Goal: Task Accomplishment & Management: Manage account settings

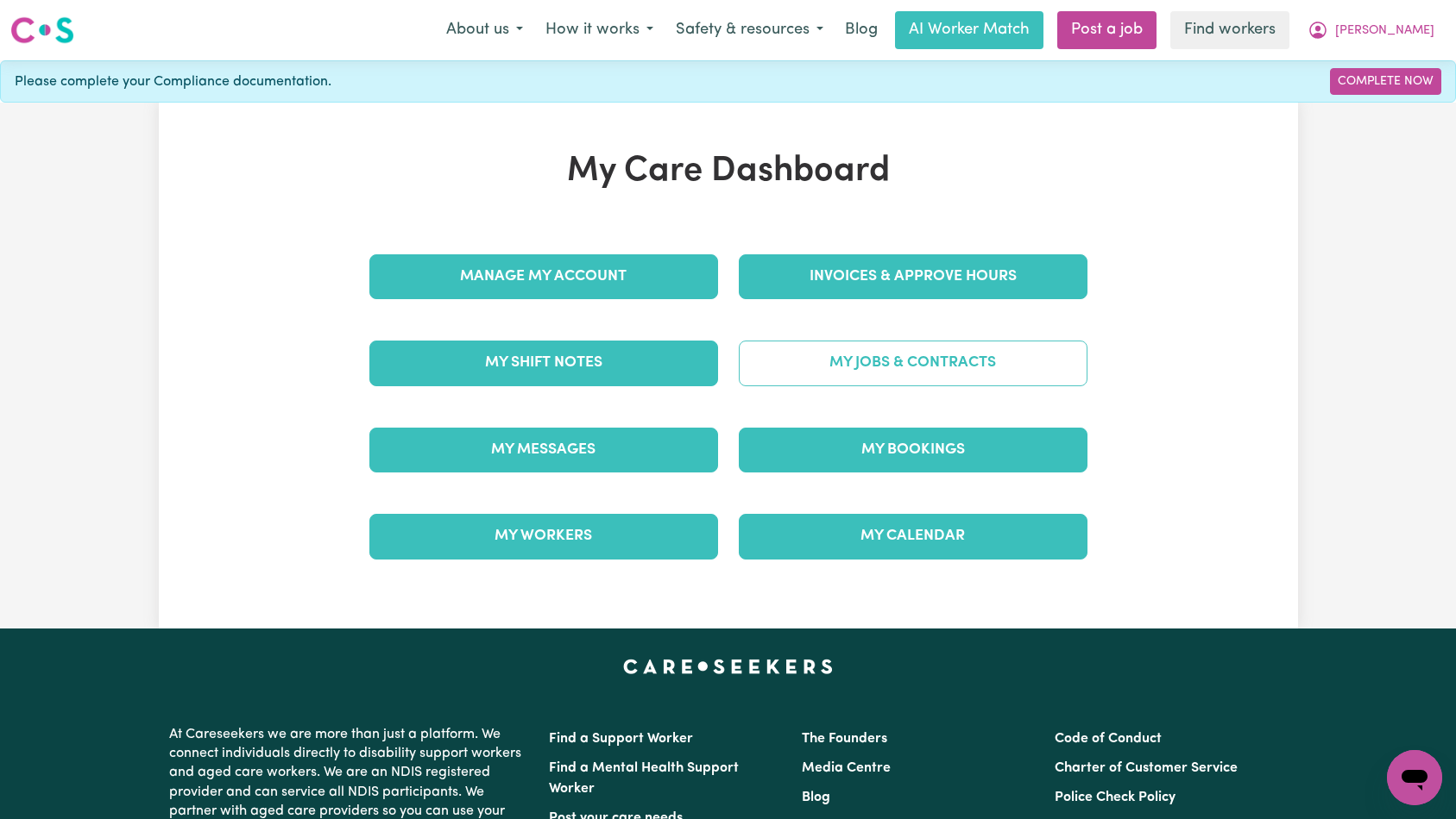
click at [841, 365] on link "My Jobs & Contracts" at bounding box center [913, 363] width 349 height 45
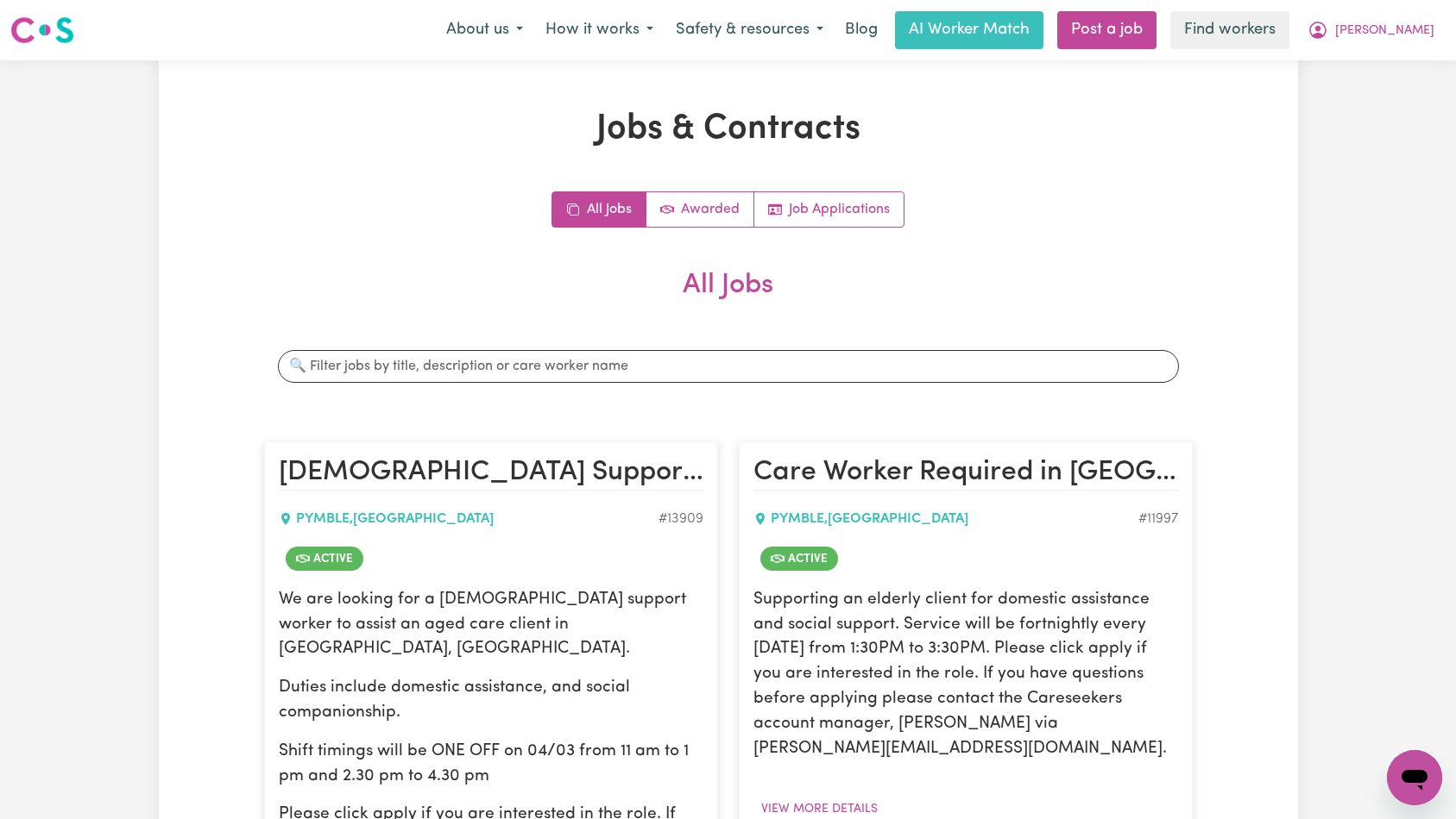
scroll to position [299, 0]
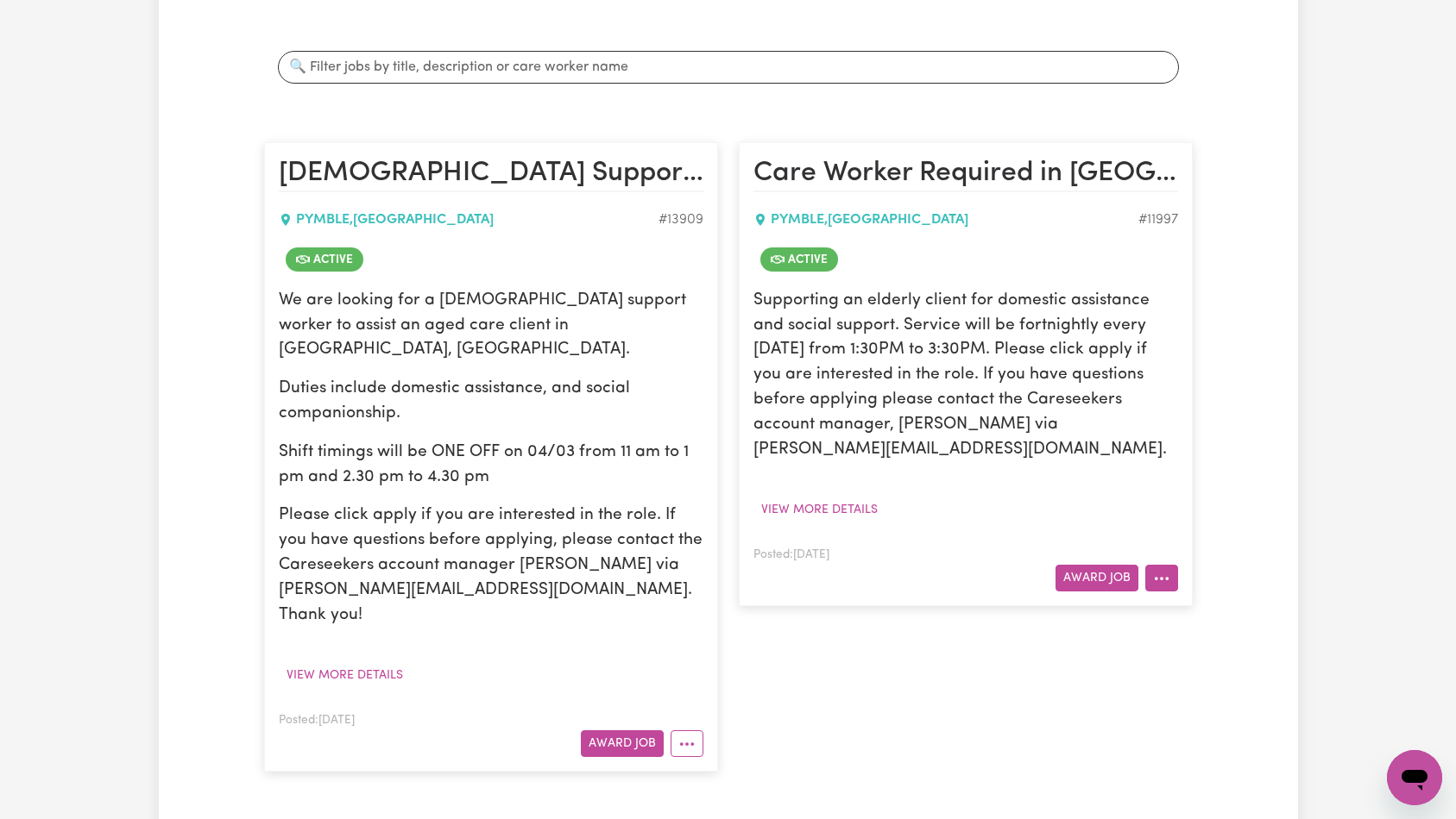
click at [1160, 579] on circle "More options" at bounding box center [1161, 579] width 4 height 4
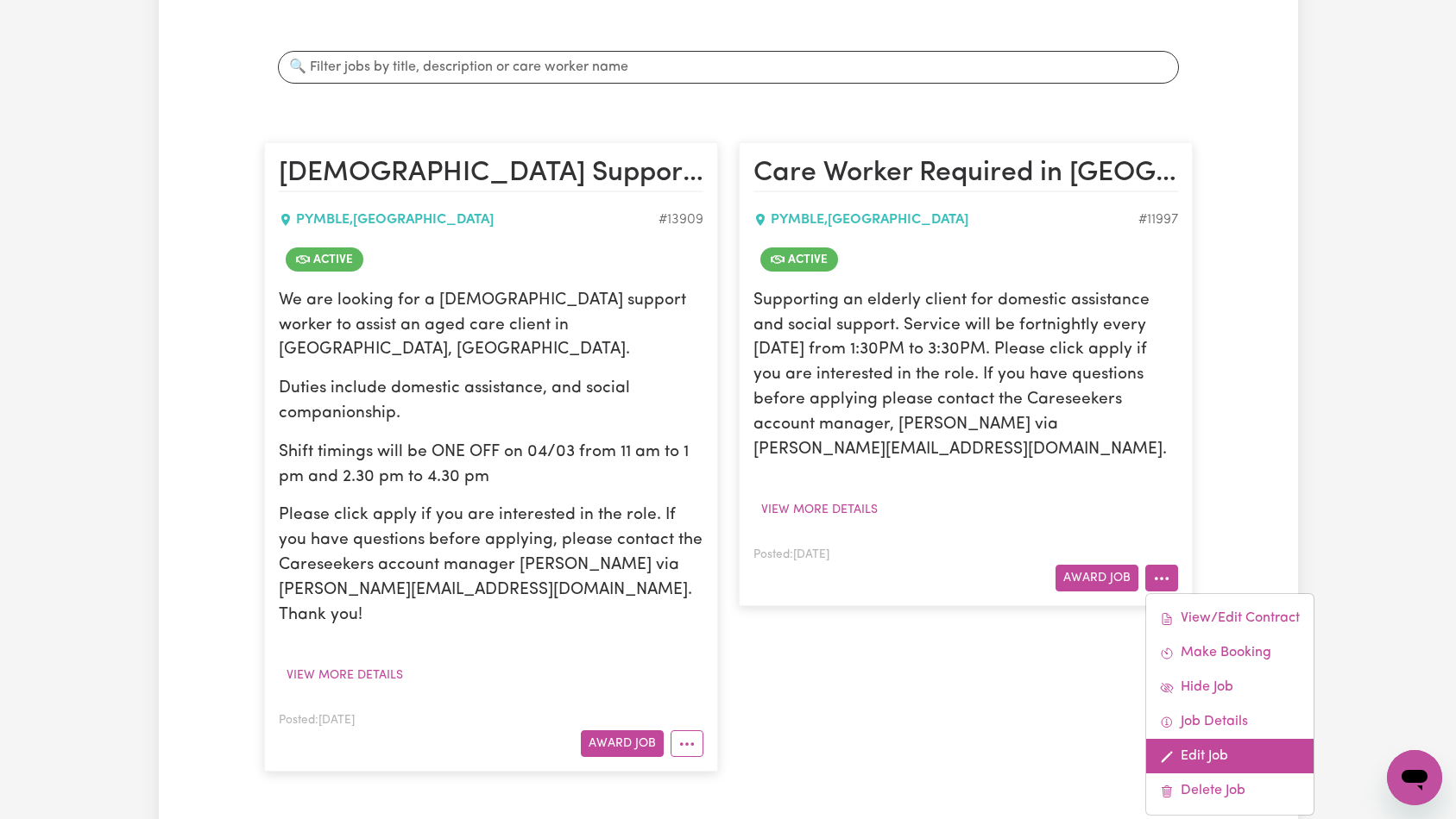
click at [1212, 758] on link "Edit Job" at bounding box center [1230, 757] width 167 height 35
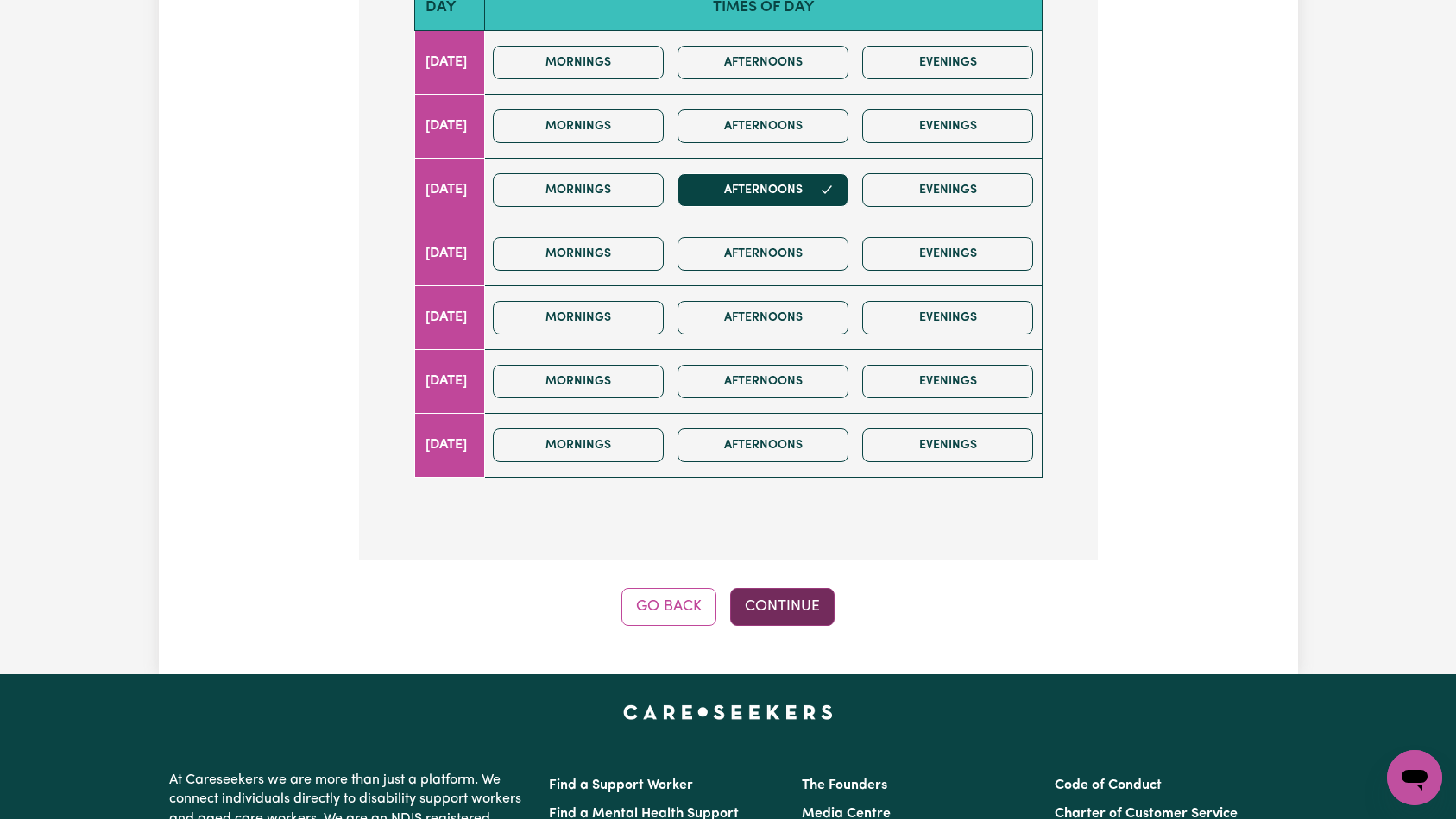
click at [803, 589] on button "Continue" at bounding box center [781, 607] width 104 height 38
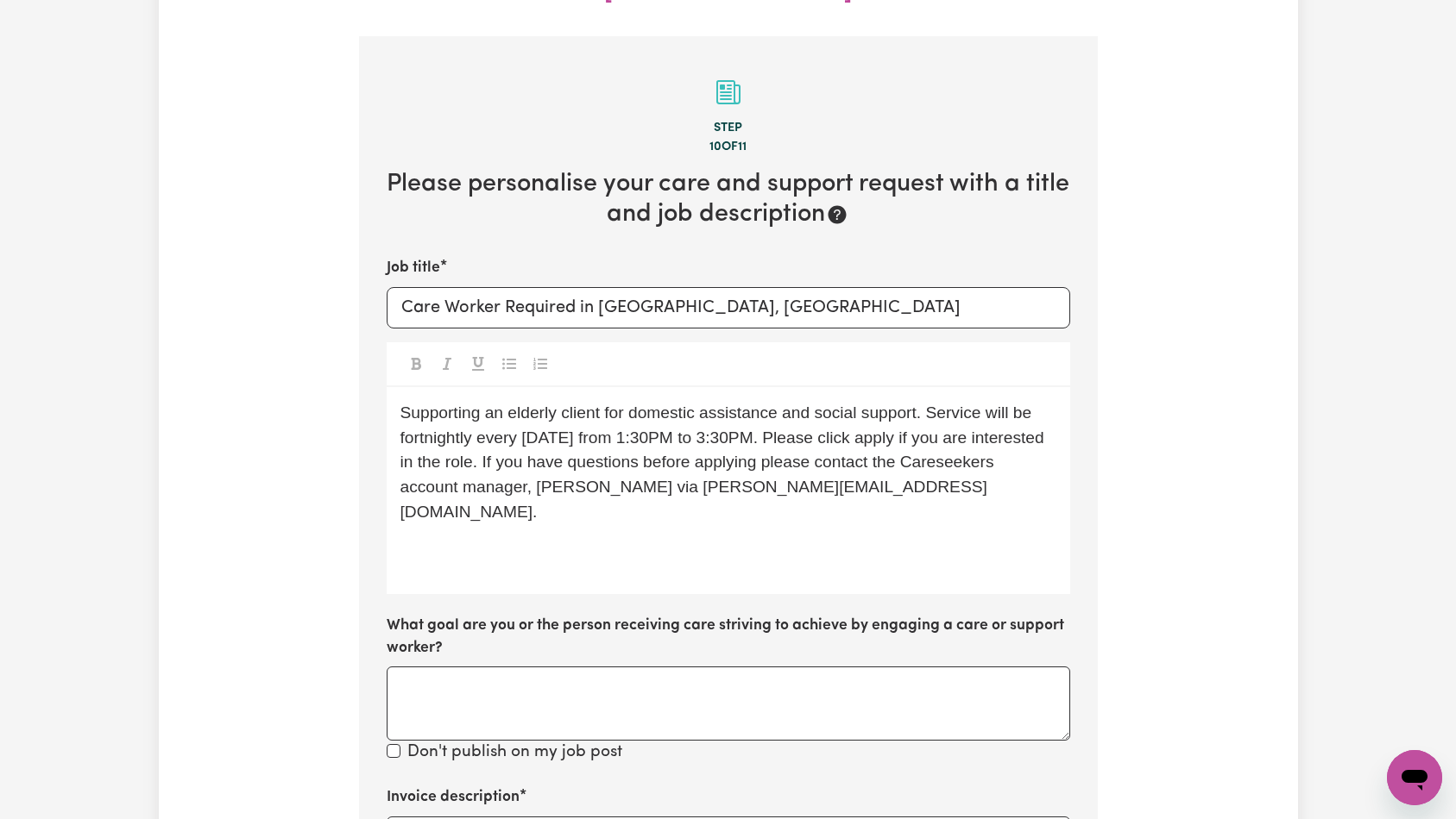
scroll to position [645, 0]
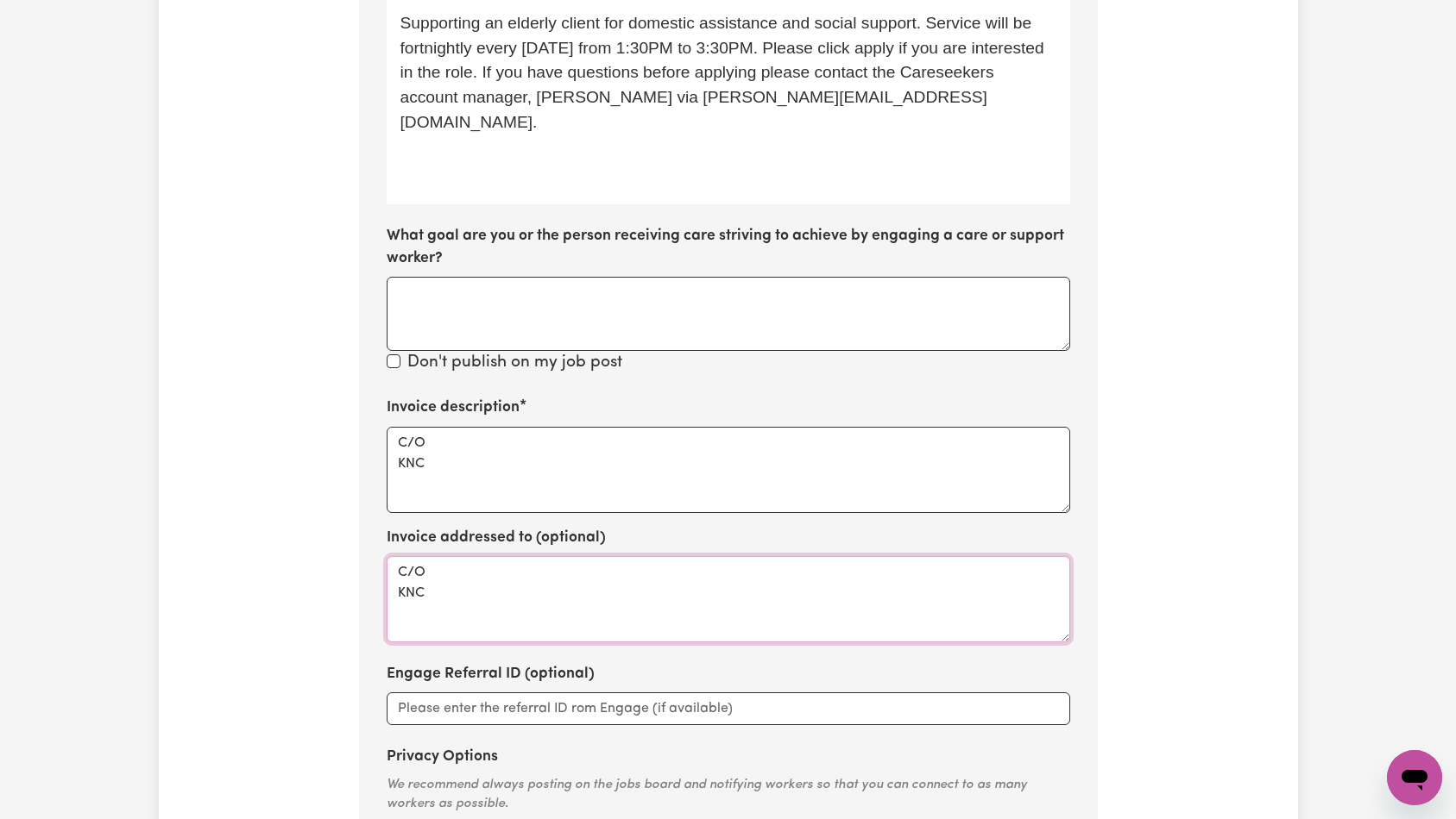
click at [649, 571] on textarea "C/O KNC" at bounding box center [728, 599] width 683 height 86
click at [672, 432] on textarea "C/O KNC" at bounding box center [728, 469] width 683 height 86
paste textarea "Domestic support and Social Support"
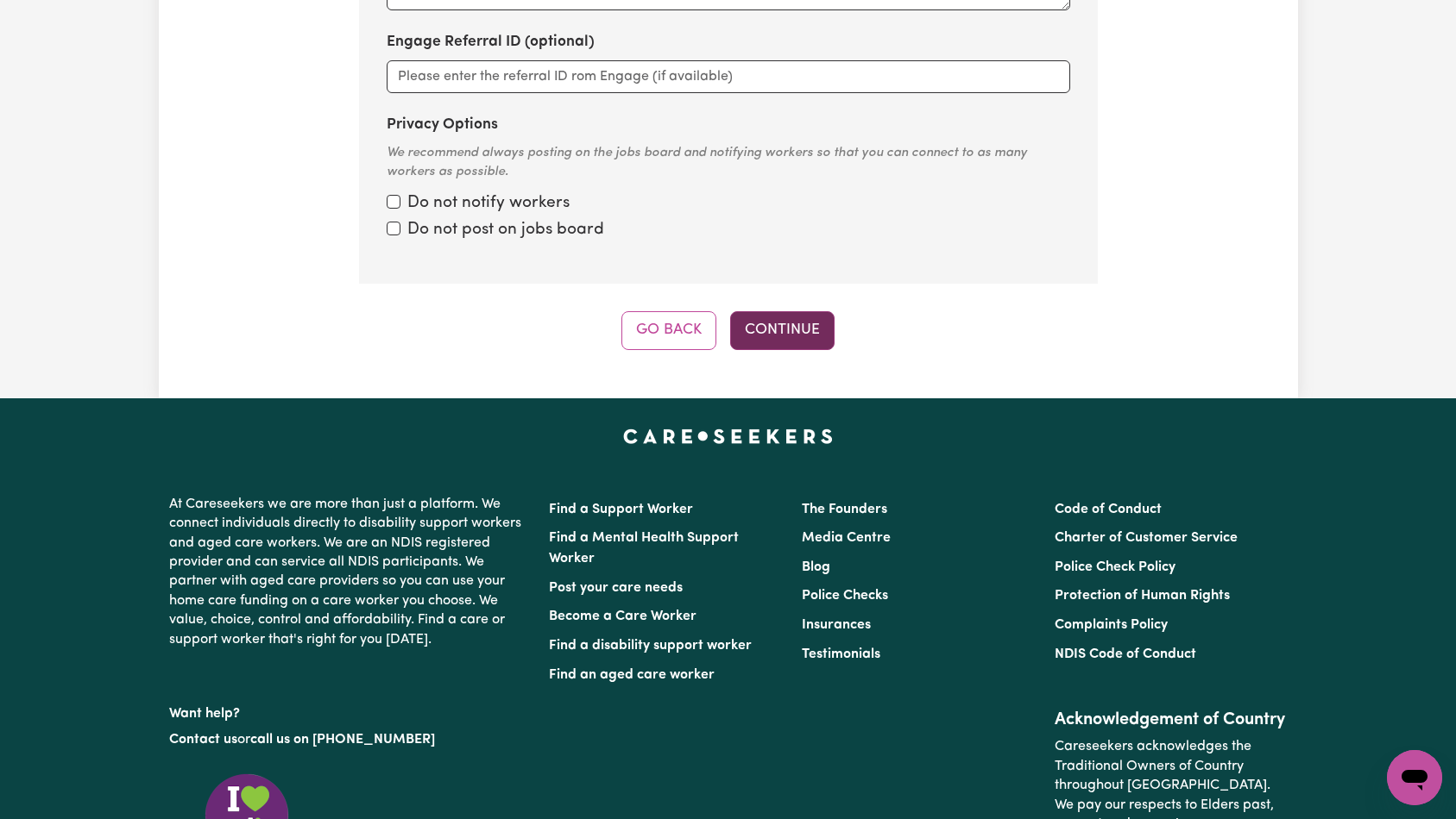
type textarea "Domestic support and Social Support"
click at [785, 312] on button "Continue" at bounding box center [781, 330] width 104 height 38
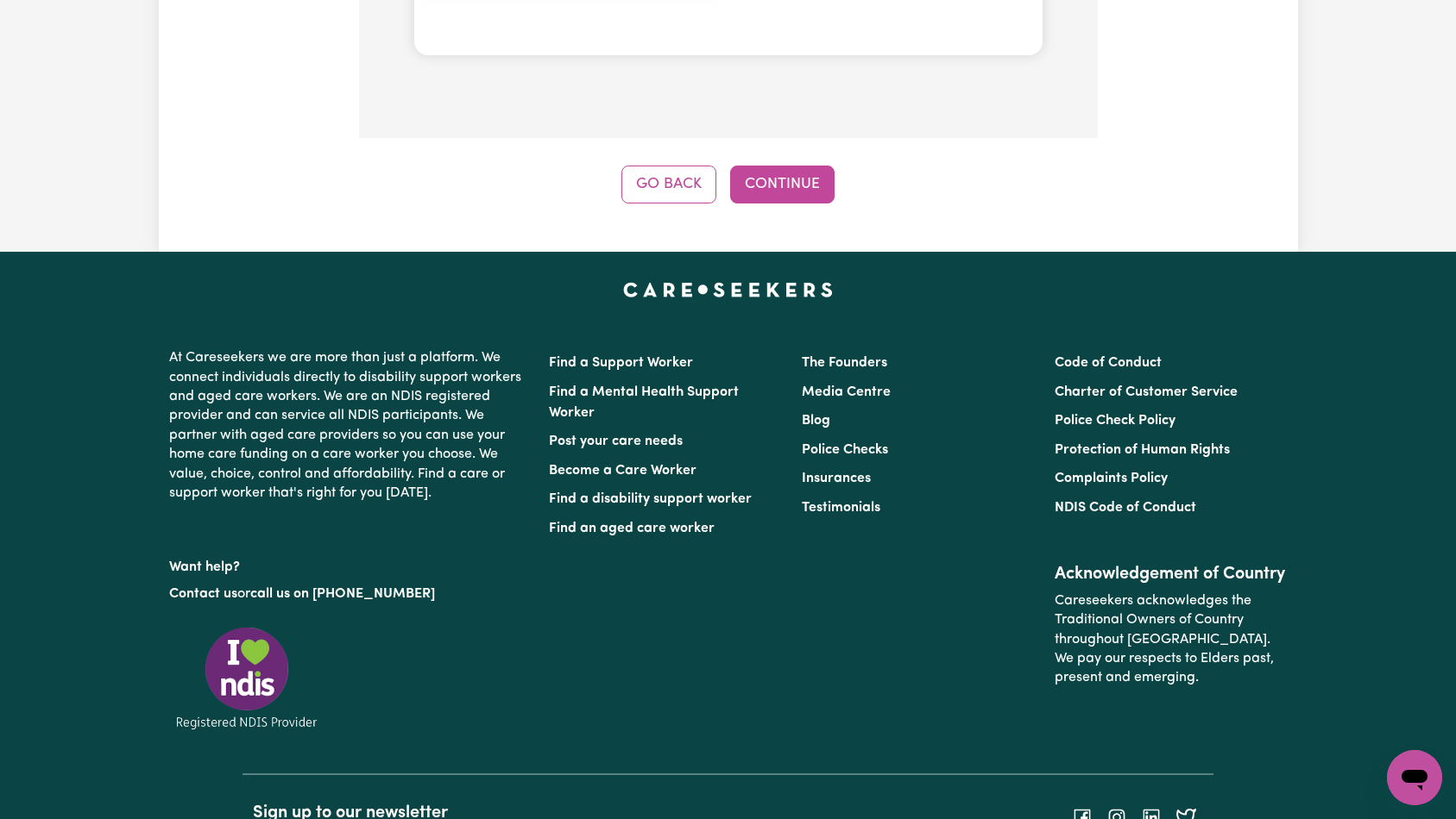
scroll to position [1832, 0]
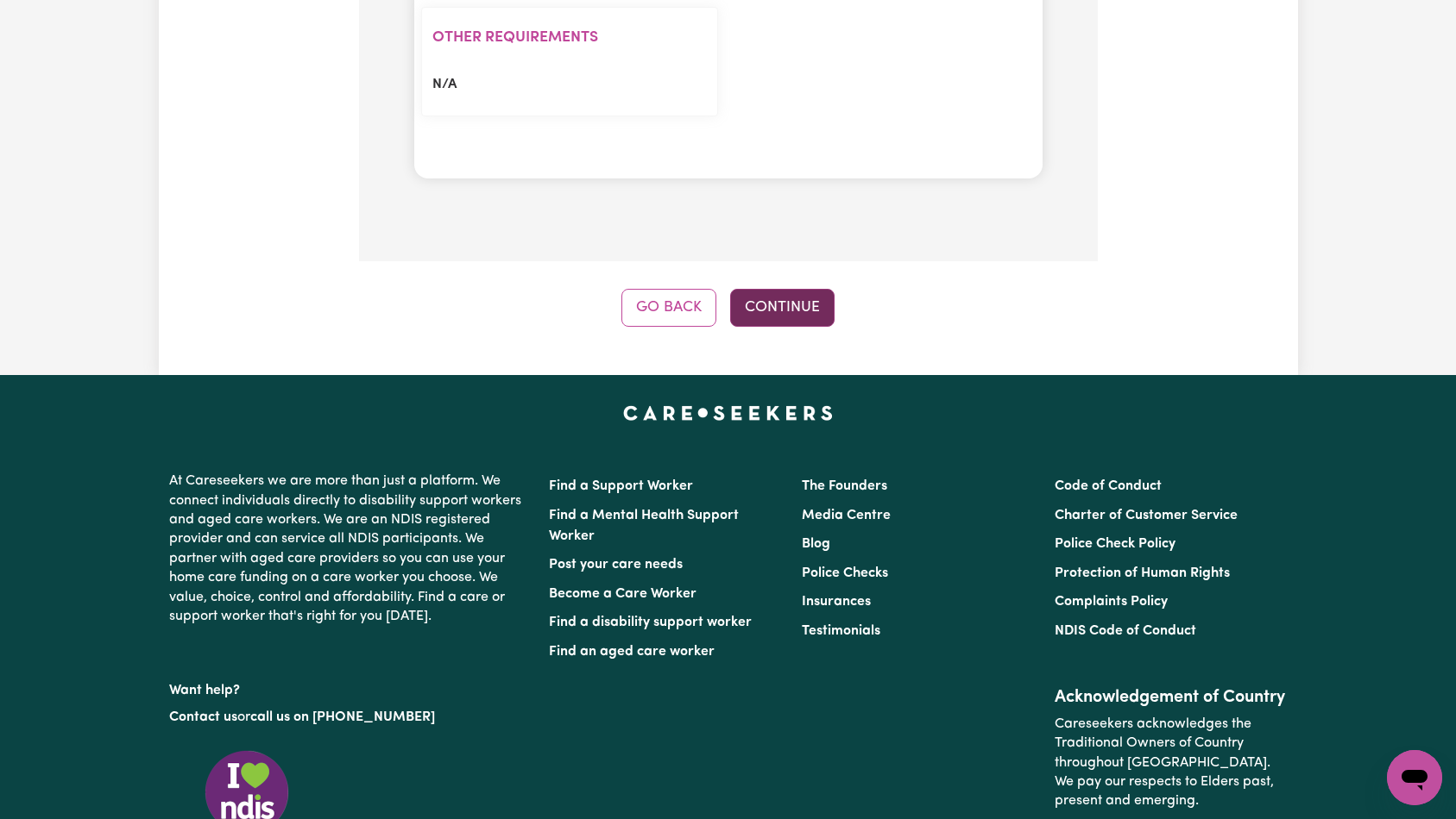
click at [816, 289] on button "Continue" at bounding box center [781, 307] width 104 height 38
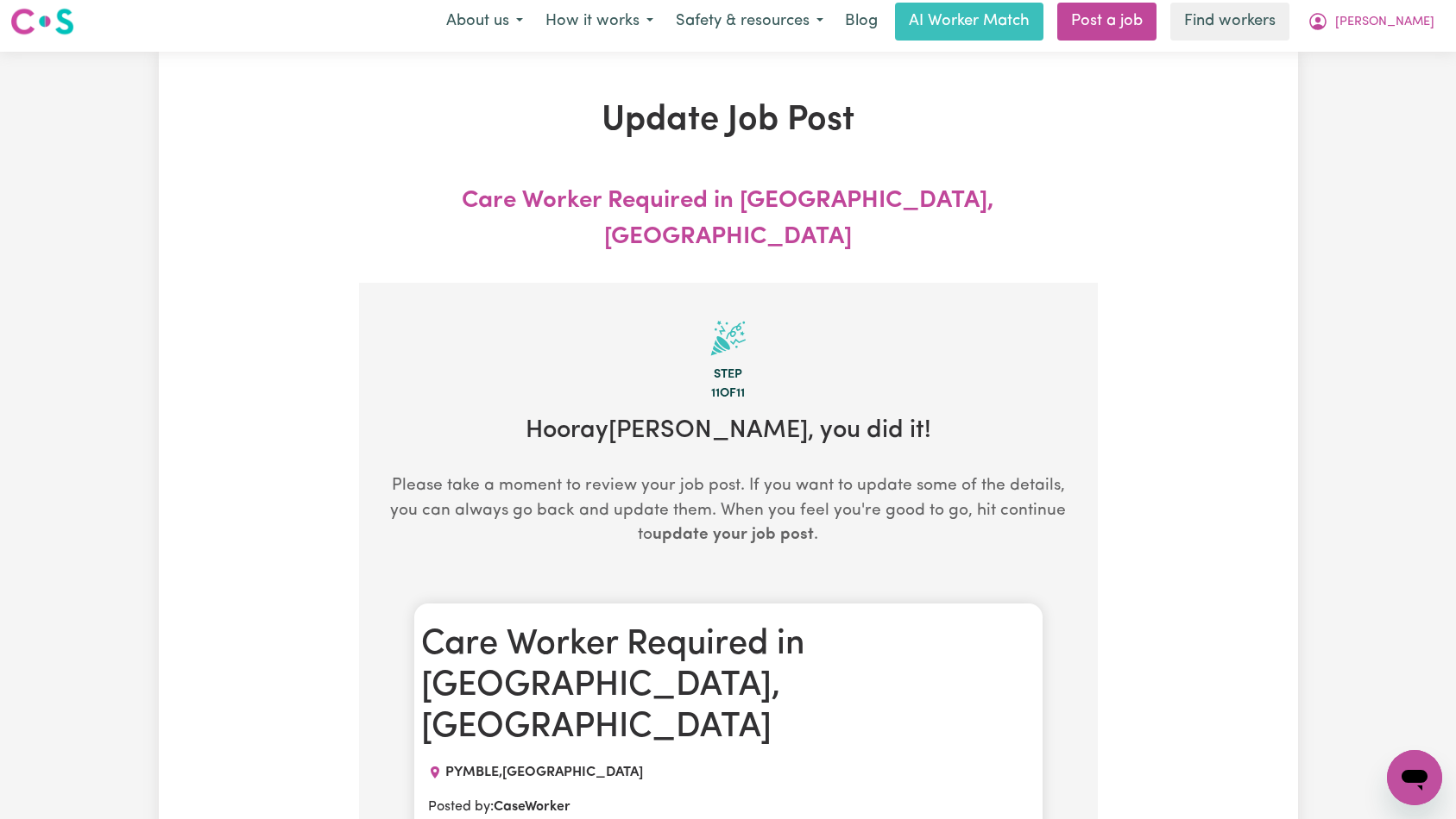
scroll to position [0, 0]
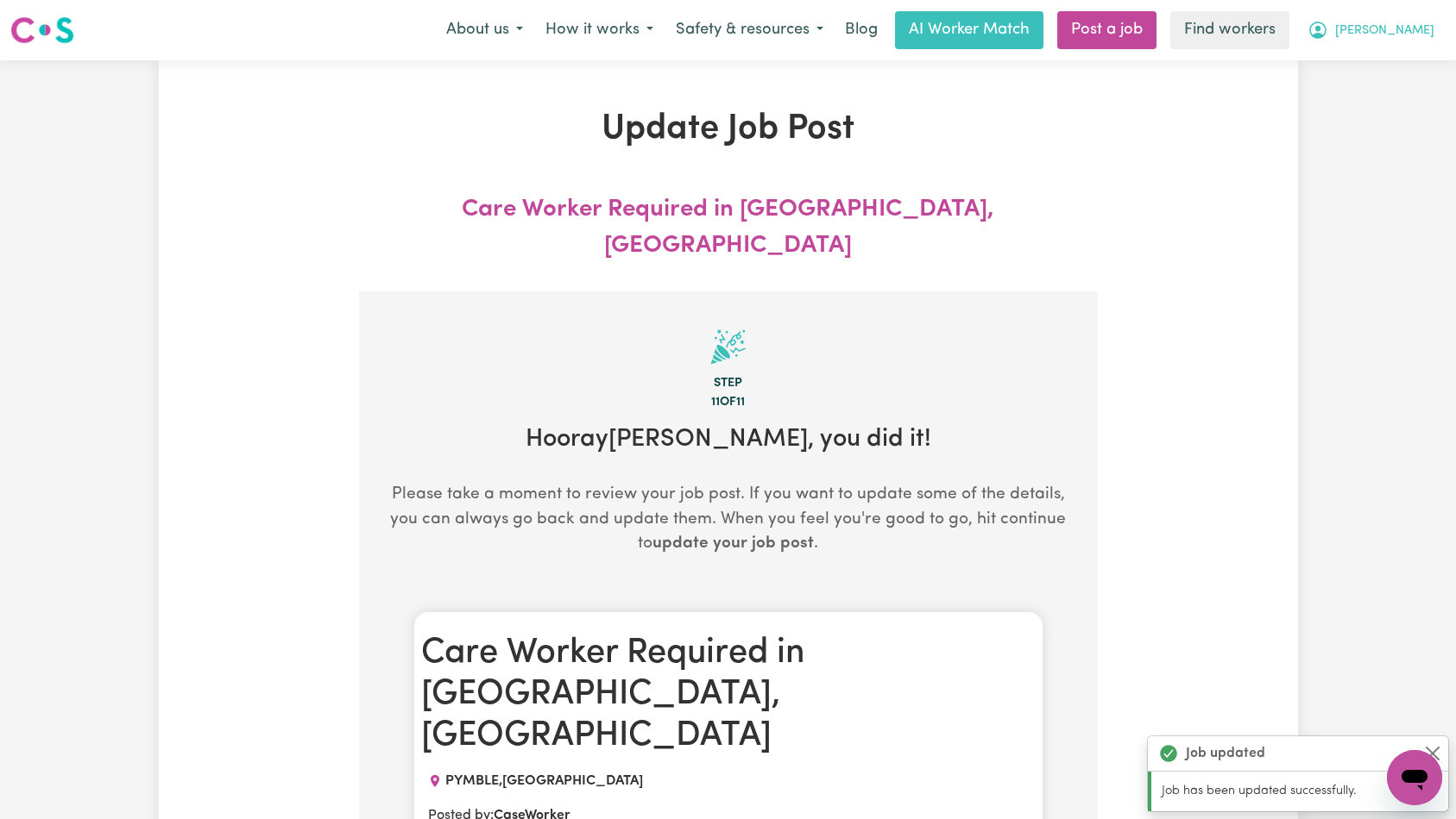
click at [1393, 28] on span "[PERSON_NAME]" at bounding box center [1385, 31] width 99 height 19
click at [1389, 60] on link "My Dashboard" at bounding box center [1376, 67] width 136 height 33
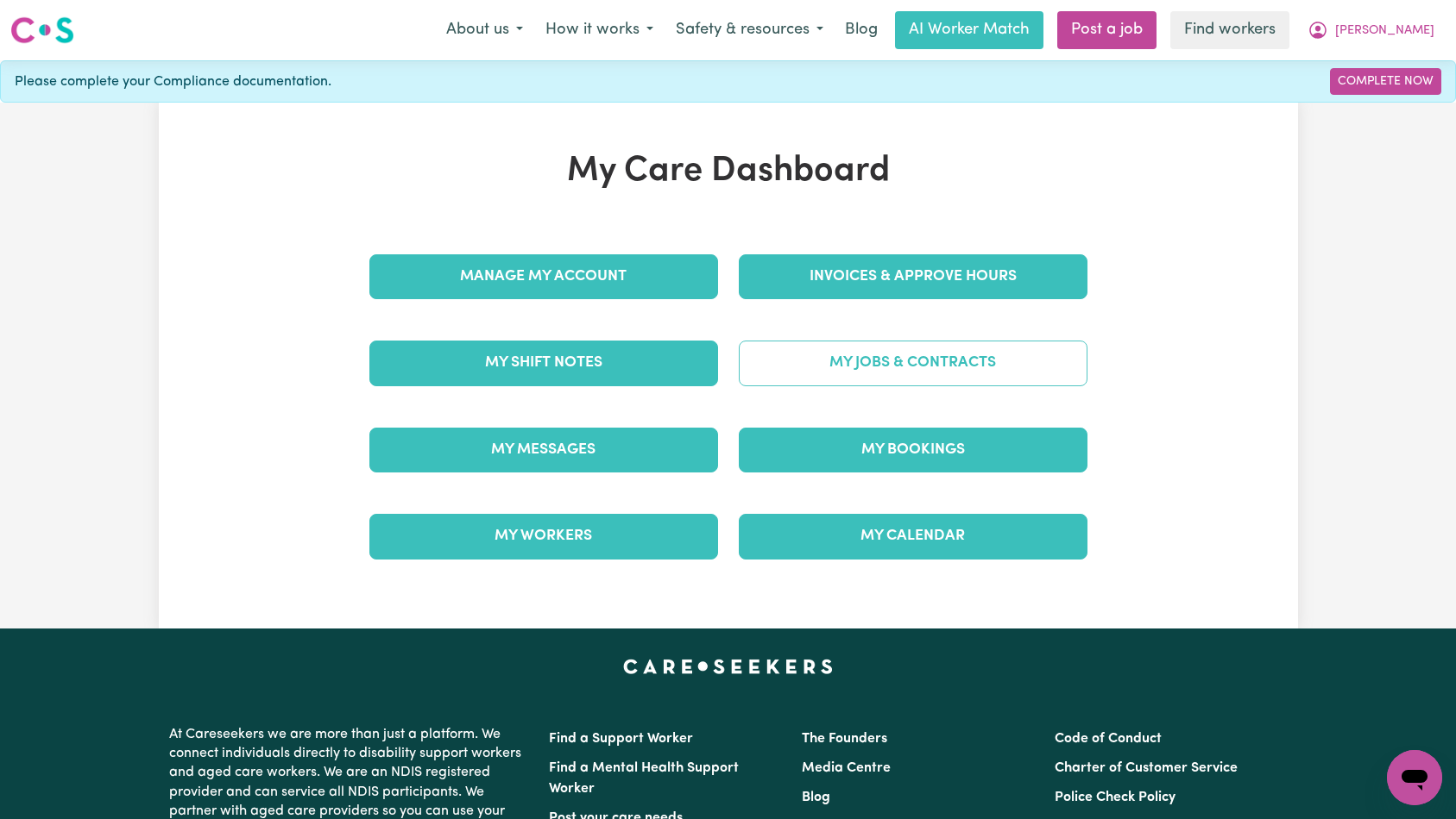
click at [1042, 352] on link "My Jobs & Contracts" at bounding box center [913, 363] width 349 height 45
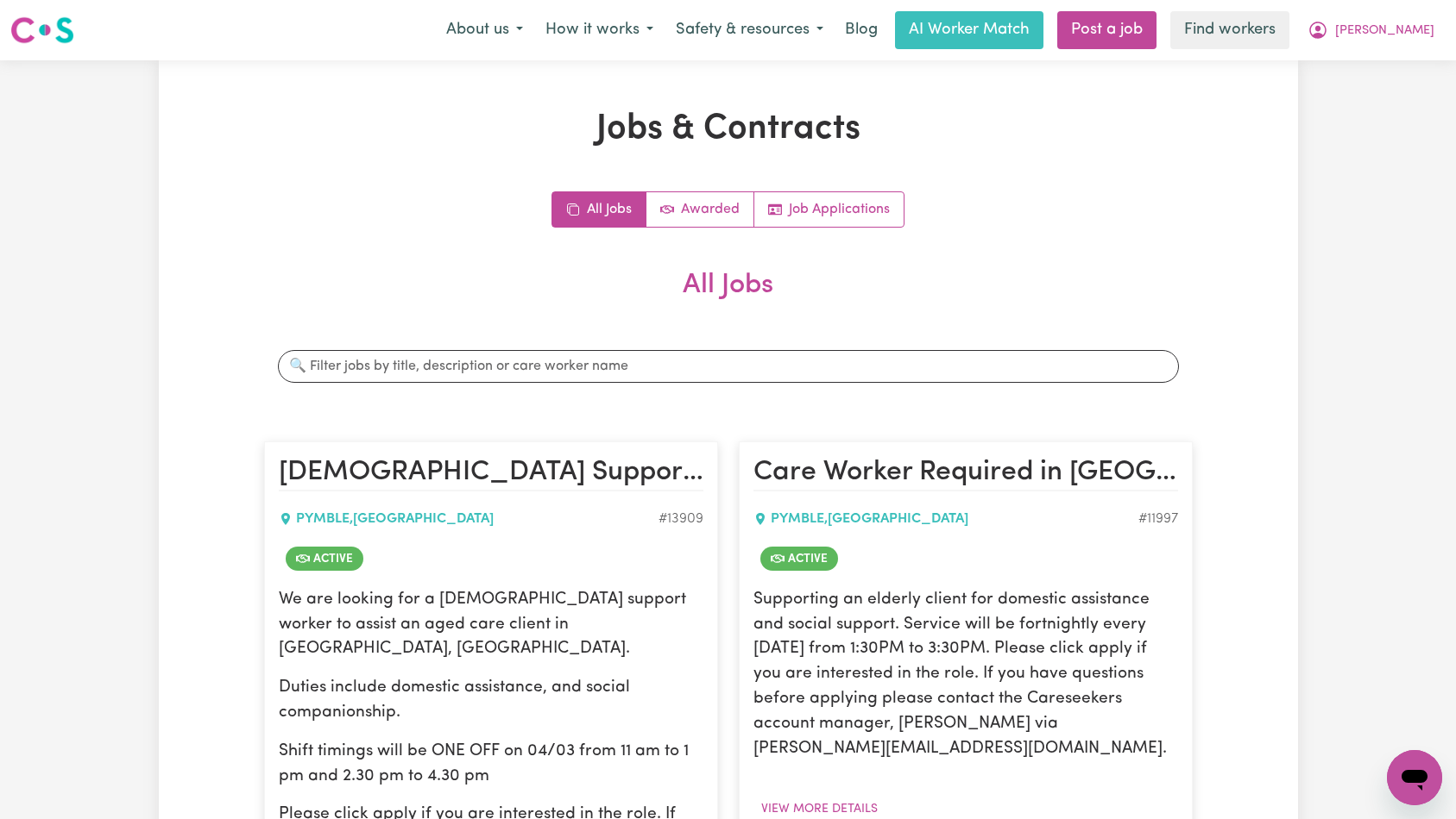
scroll to position [336, 0]
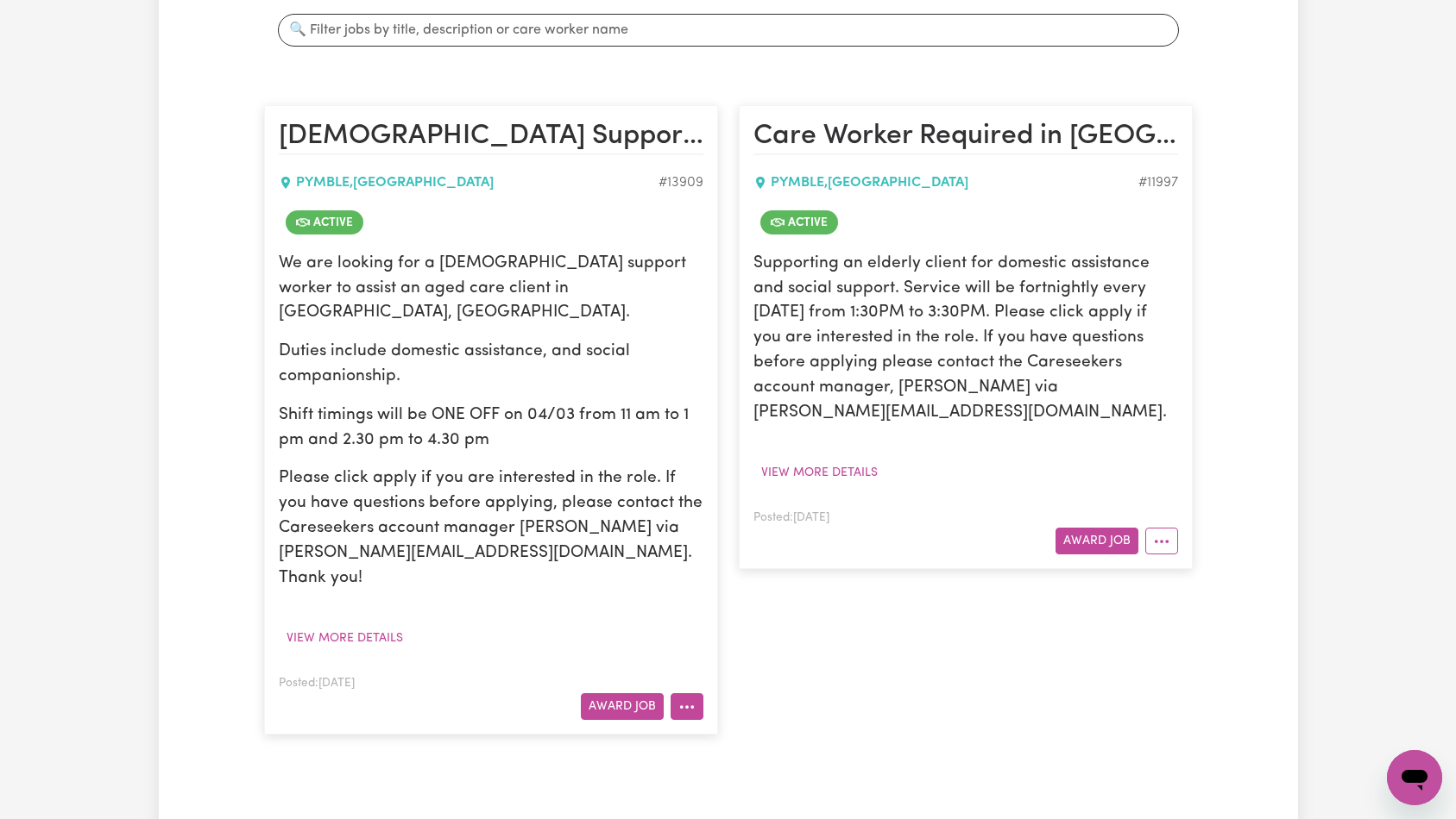
click at [680, 699] on icon "More options" at bounding box center [687, 707] width 17 height 17
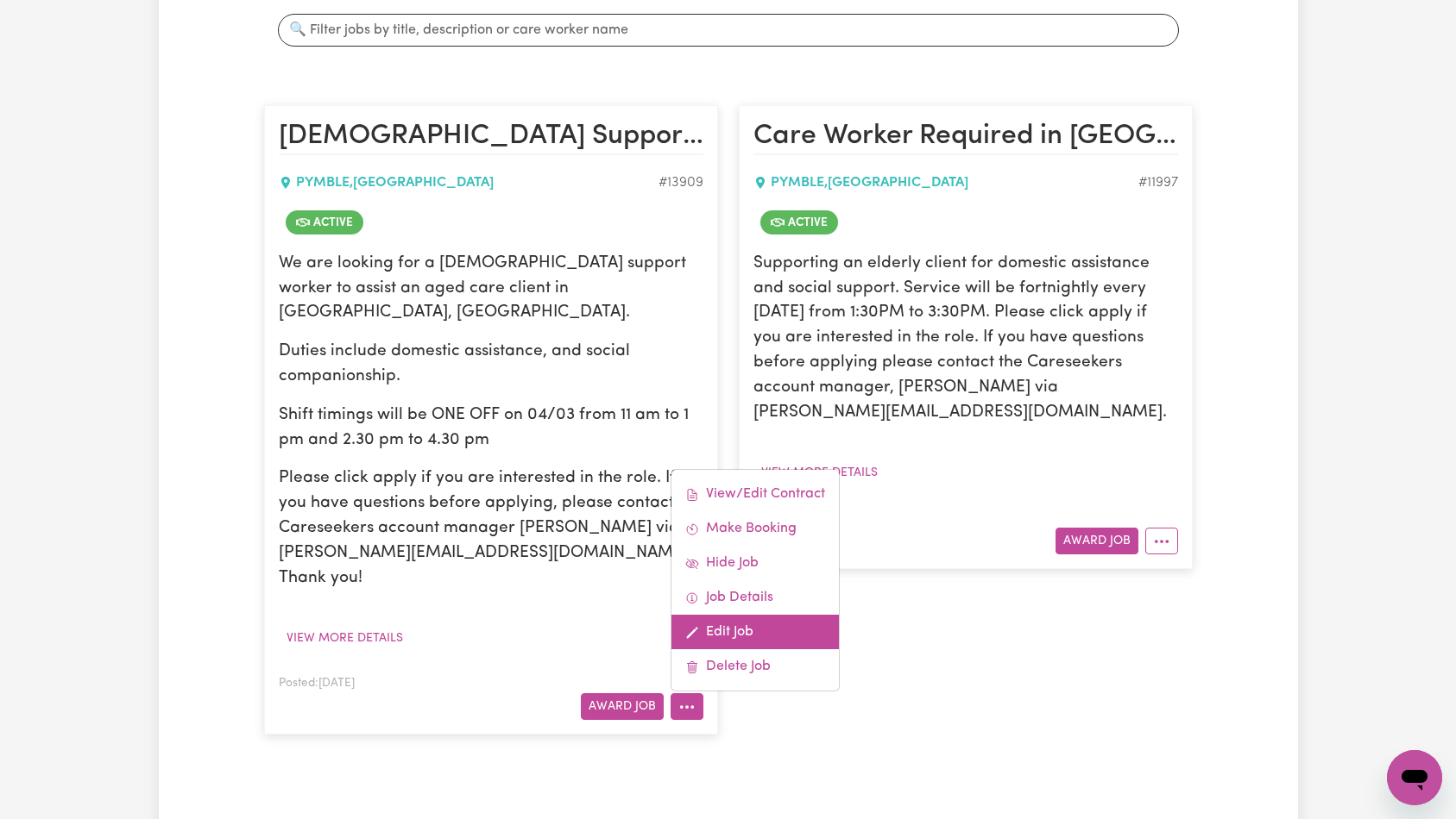
click at [750, 615] on link "Edit Job" at bounding box center [755, 632] width 167 height 35
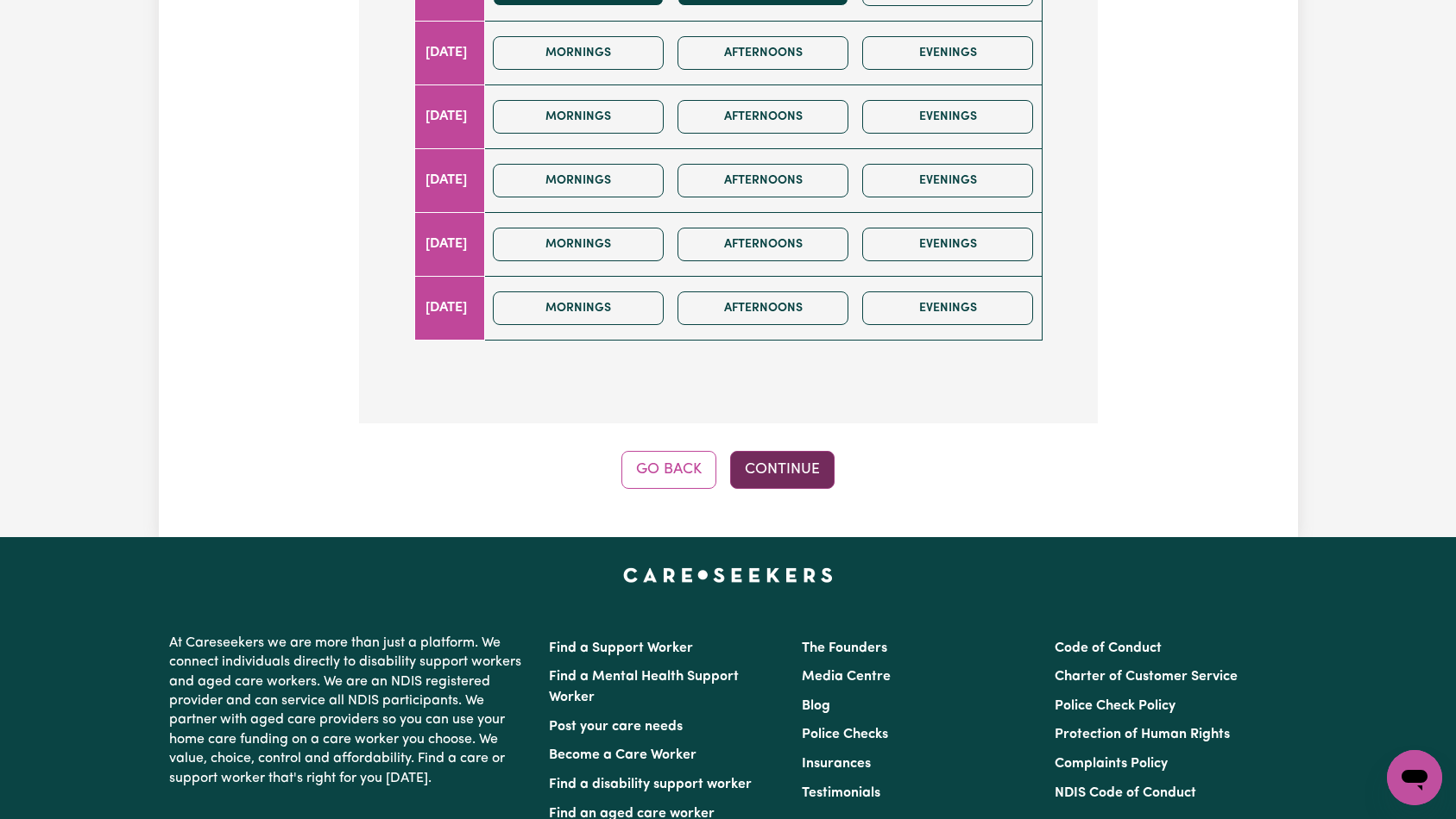
click at [793, 481] on button "Continue" at bounding box center [781, 469] width 104 height 38
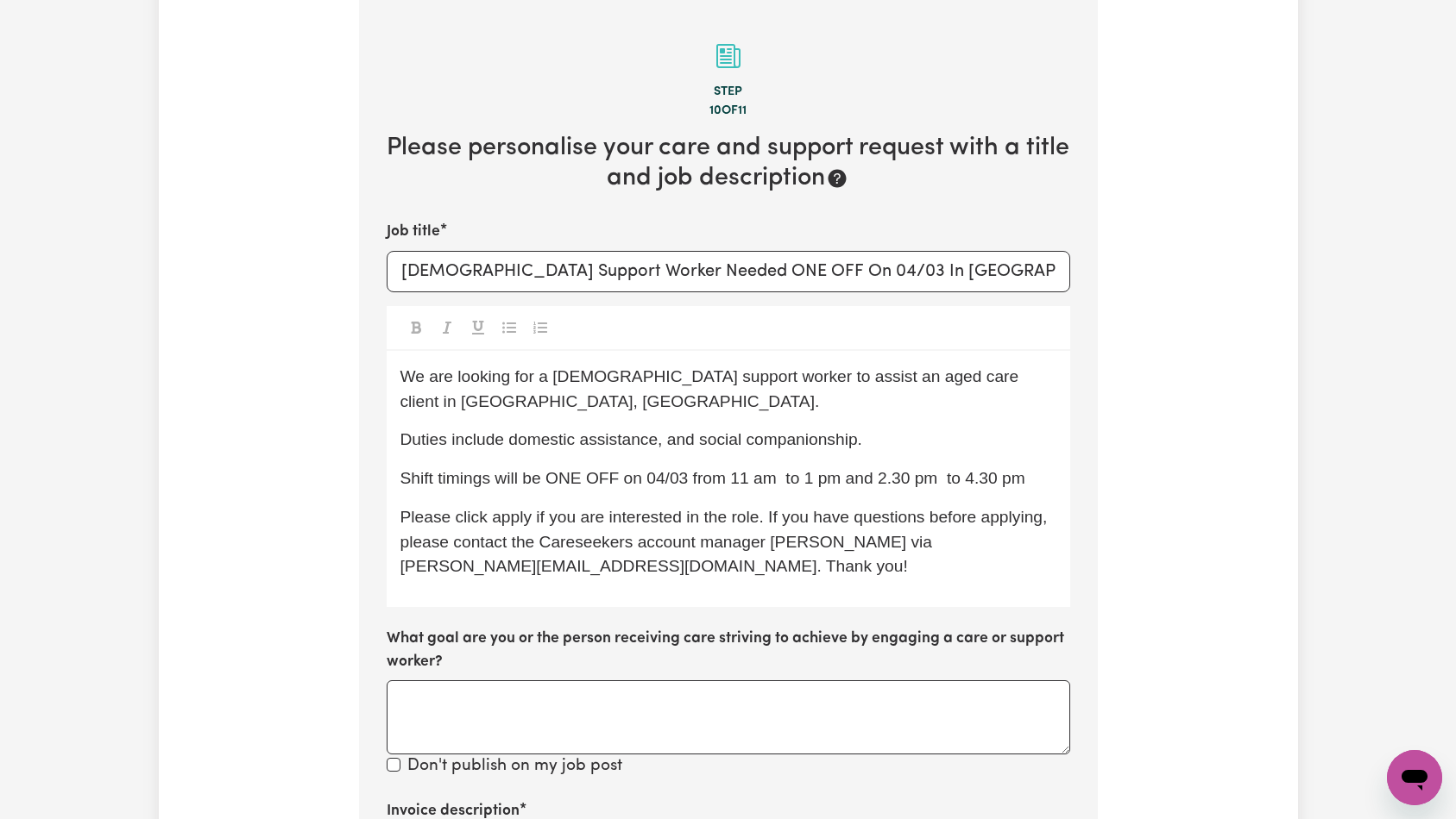
scroll to position [622, 0]
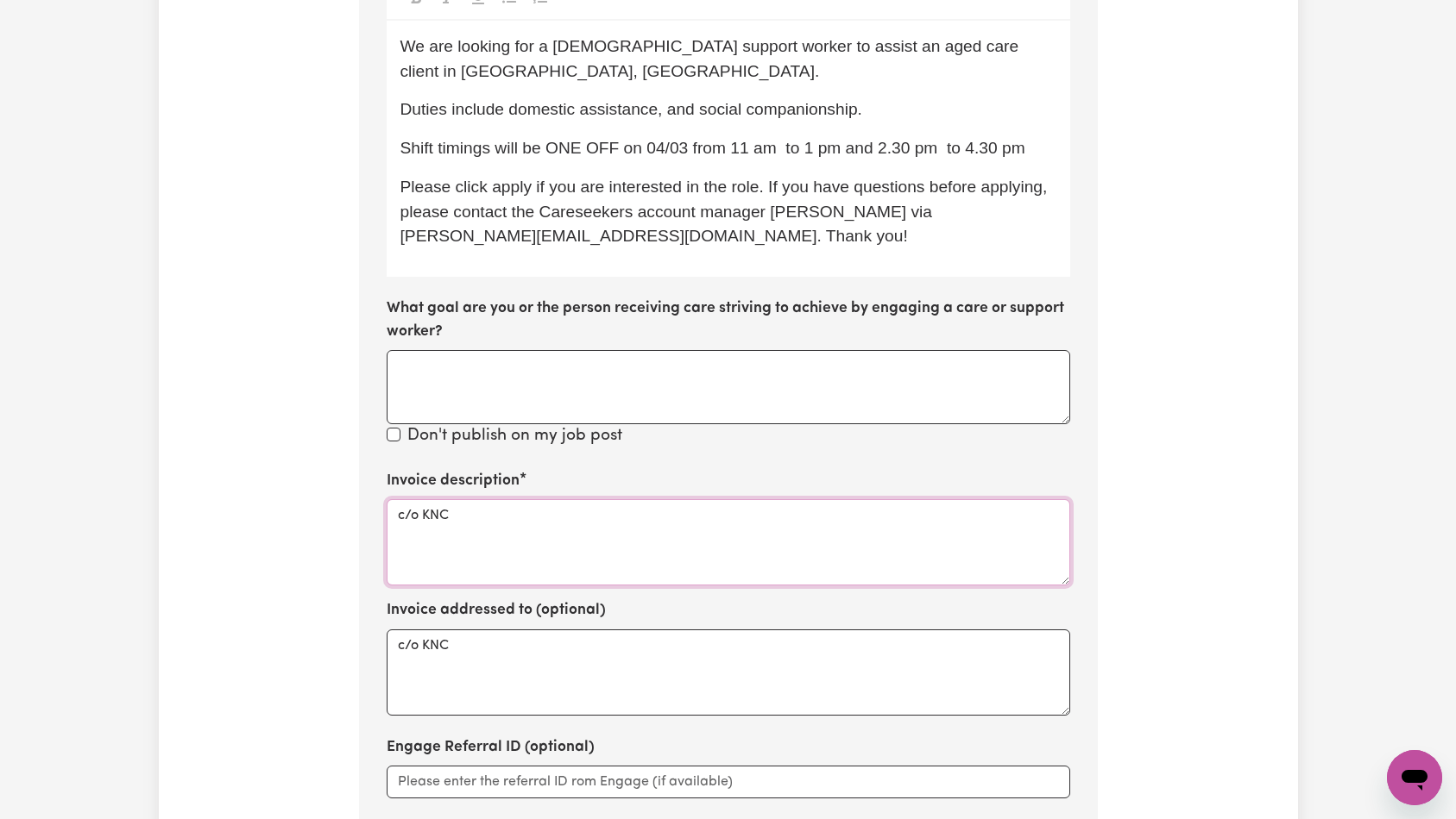
click at [675, 534] on textarea "c/o KNC" at bounding box center [728, 542] width 683 height 86
paste textarea "Domestic support and Social Support"
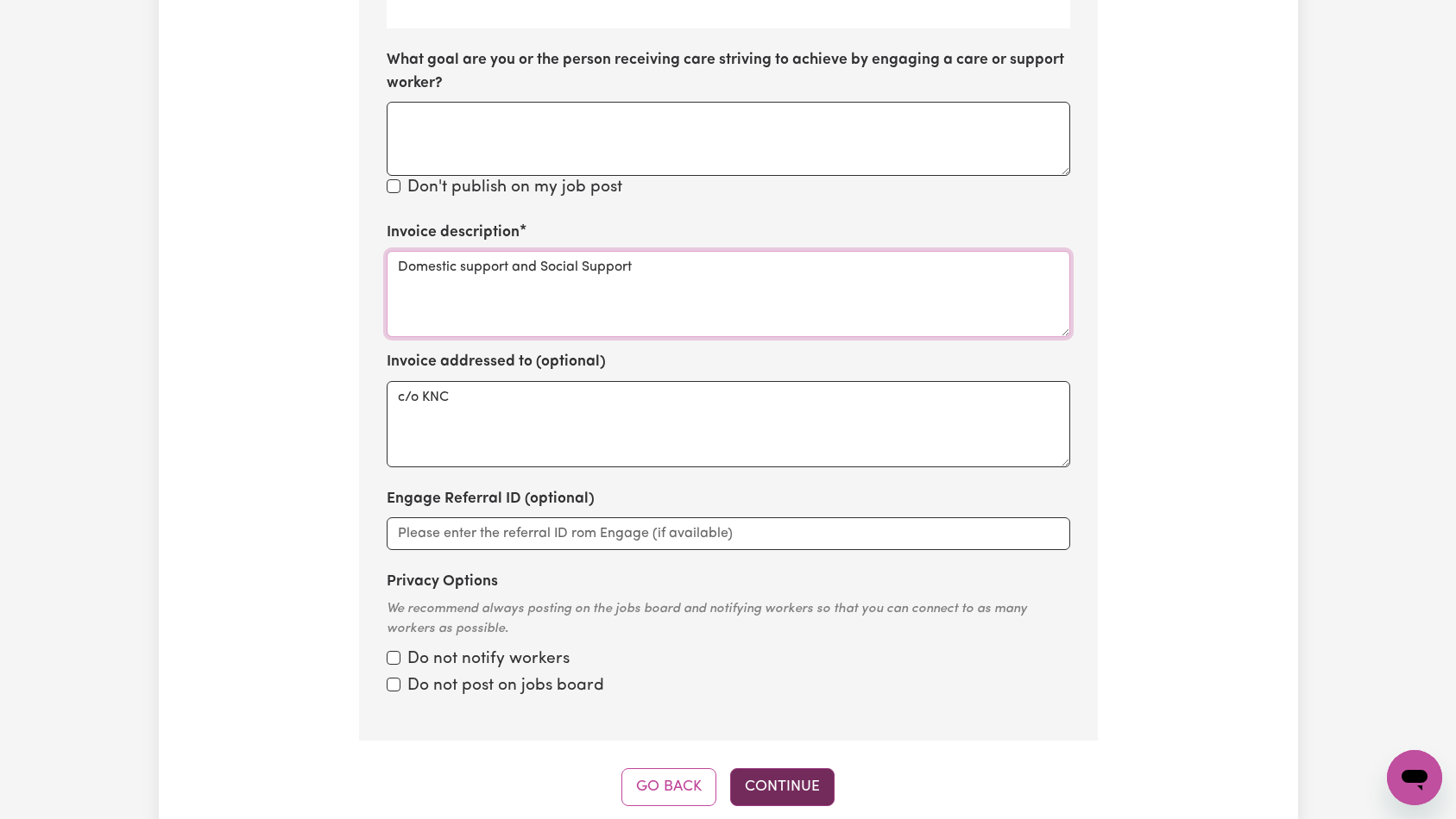
type textarea "Domestic support and Social Support"
click at [774, 768] on button "Continue" at bounding box center [781, 787] width 104 height 38
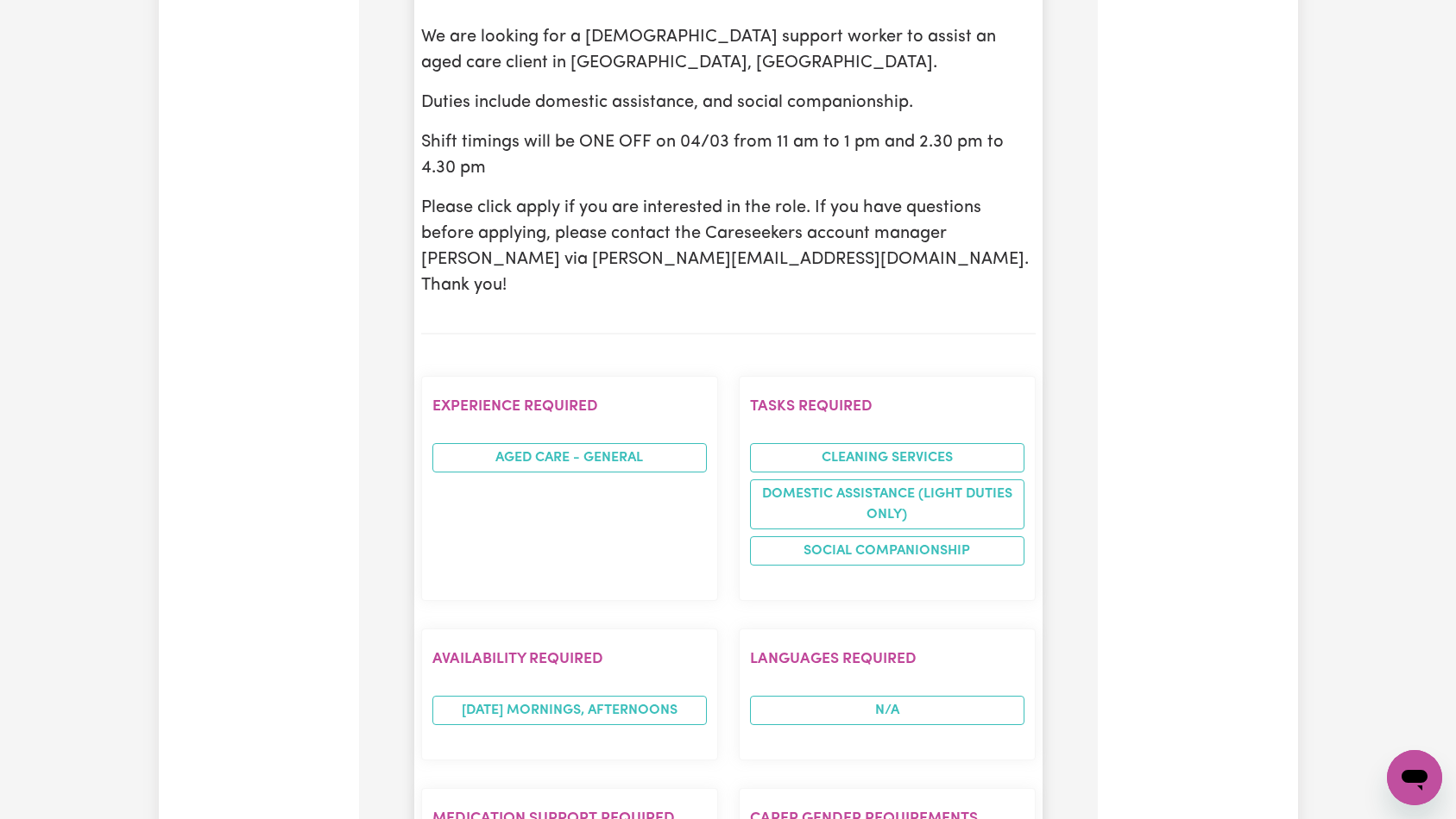
scroll to position [2076, 0]
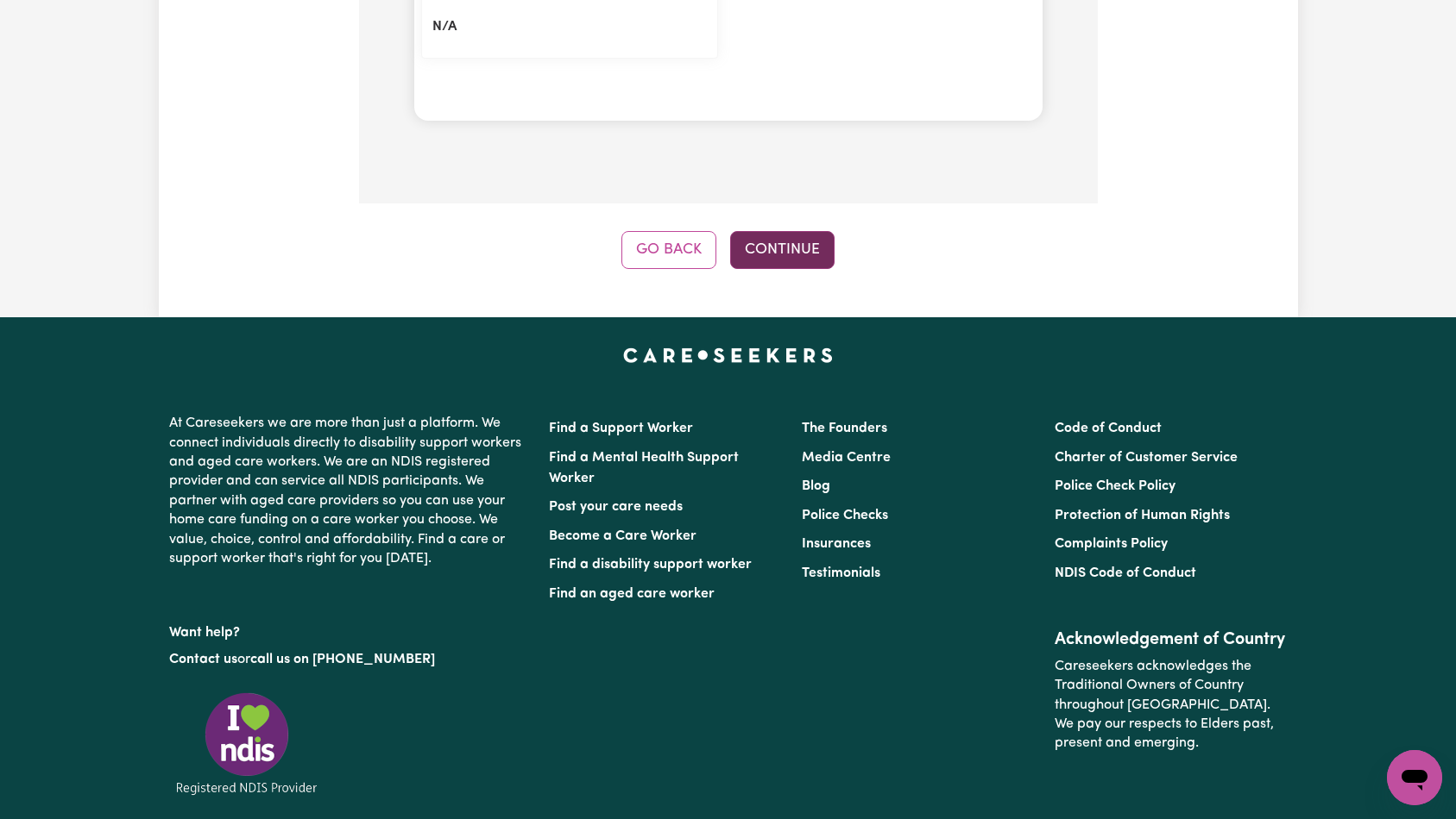
click at [802, 231] on button "Continue" at bounding box center [781, 250] width 104 height 38
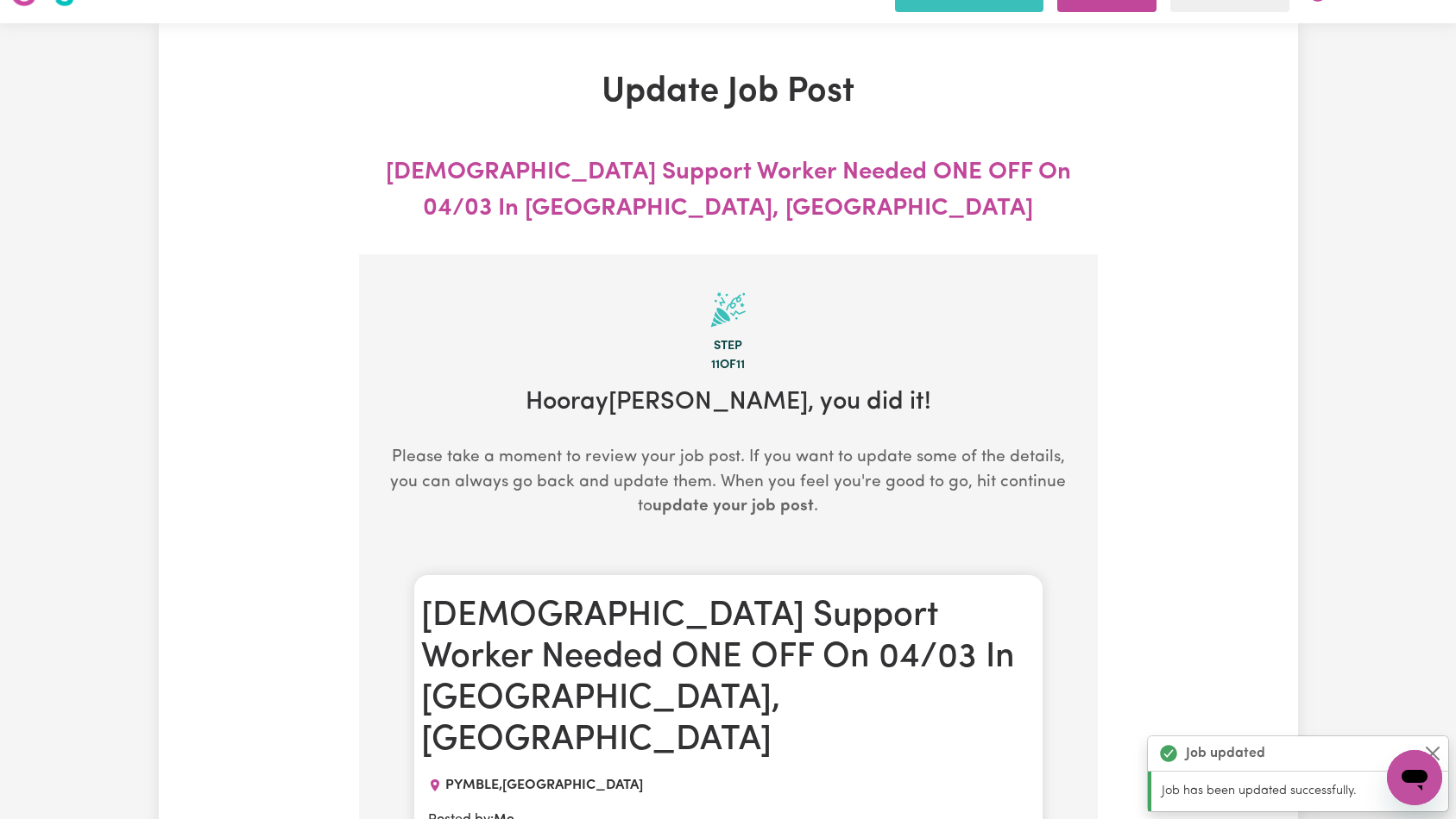
scroll to position [0, 0]
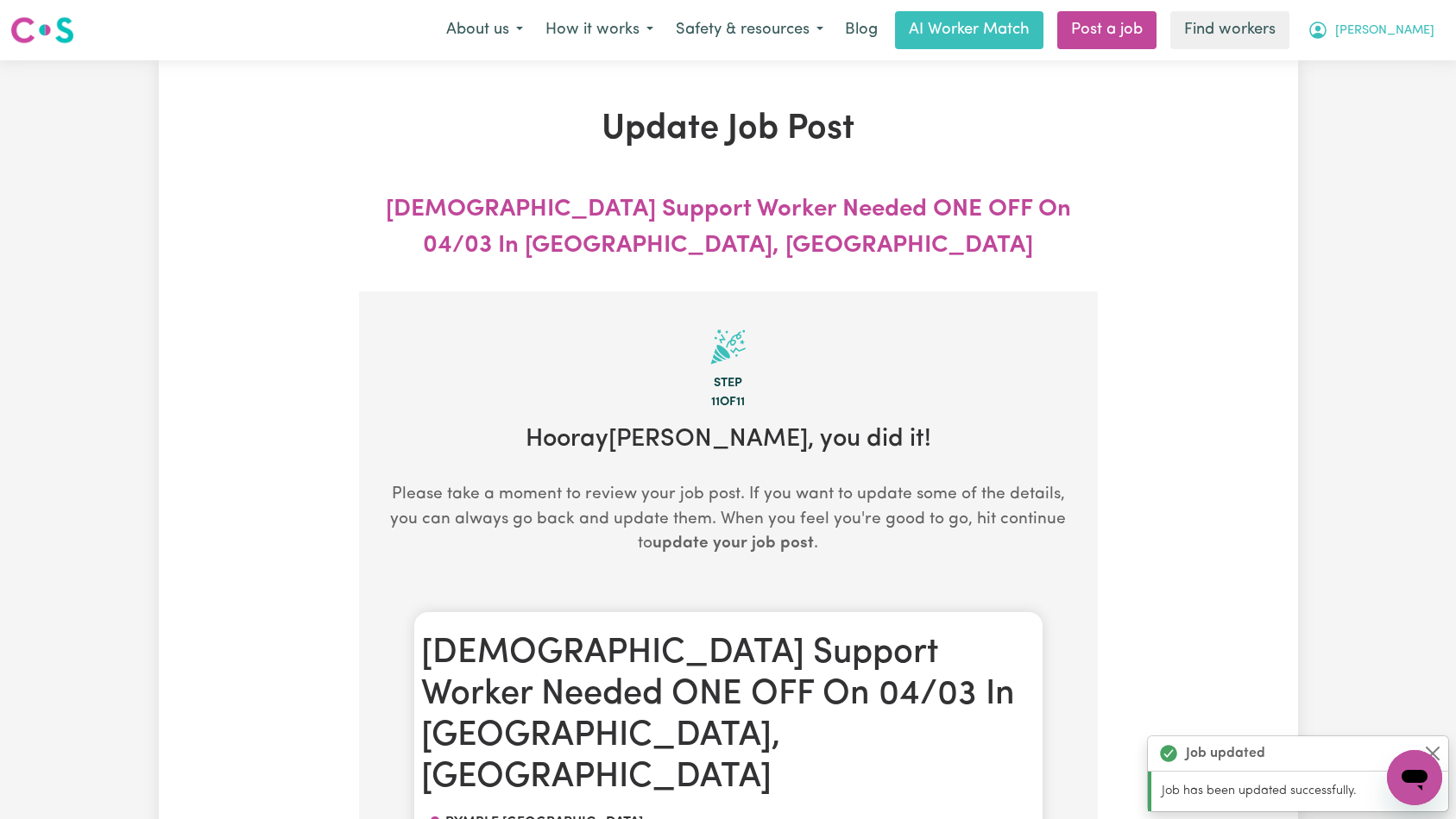
click at [1409, 37] on span "[PERSON_NAME]" at bounding box center [1385, 31] width 99 height 19
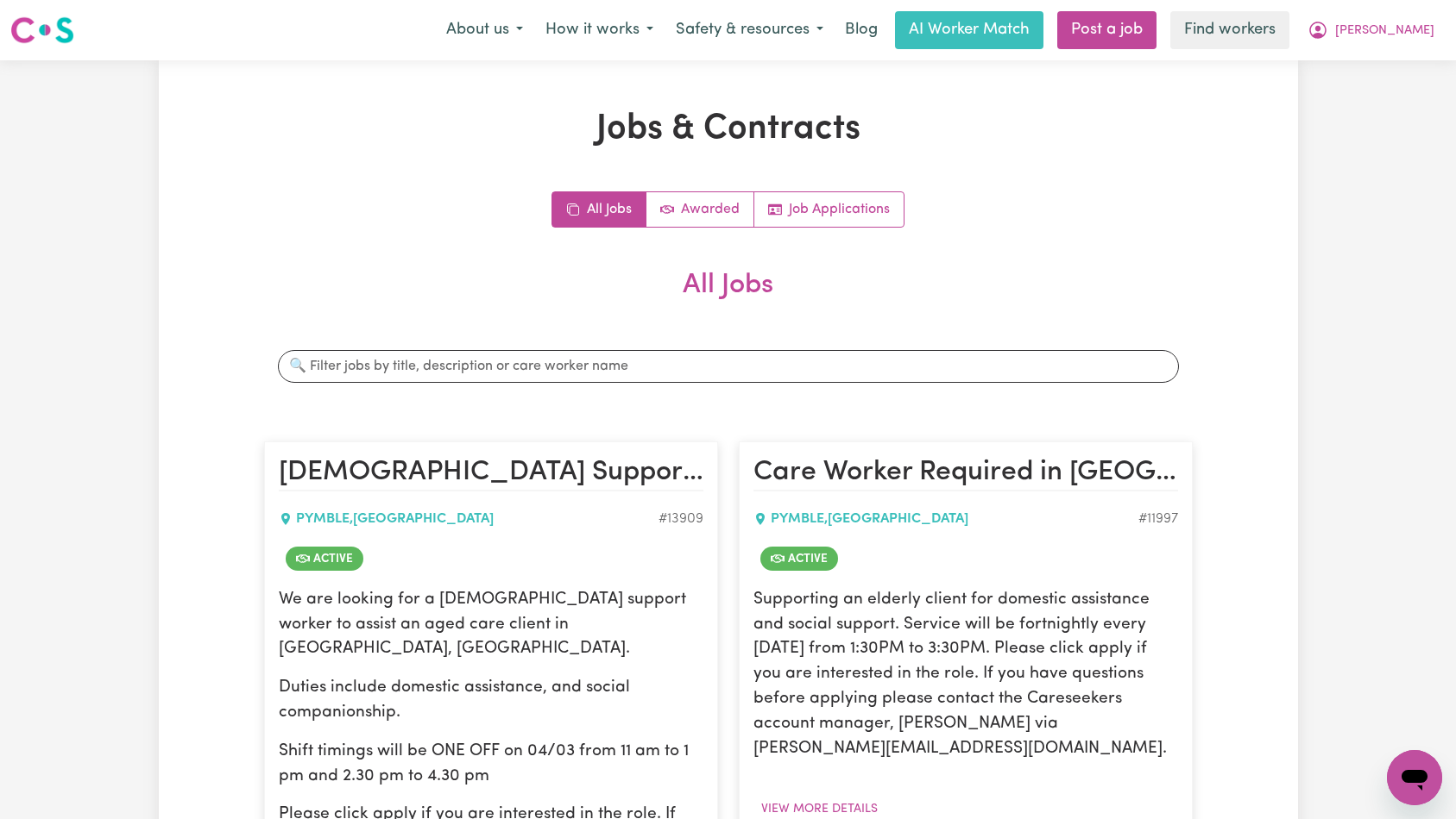
drag, startPoint x: 1386, startPoint y: 91, endPoint x: 1341, endPoint y: 48, distance: 62.2
click at [1404, 29] on span "[PERSON_NAME]" at bounding box center [1385, 31] width 99 height 19
click at [1388, 101] on link "Logout" at bounding box center [1376, 99] width 136 height 33
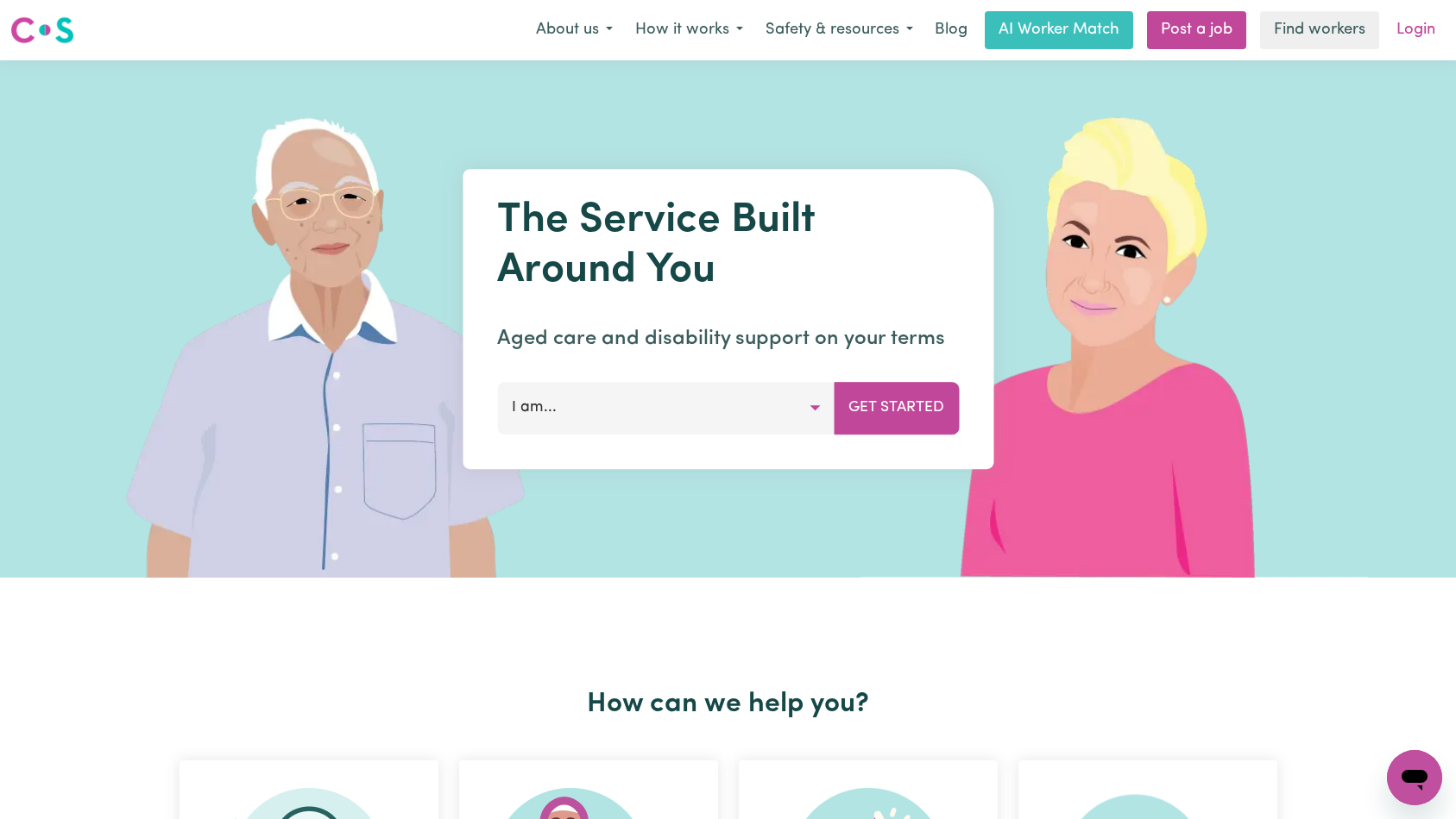
click at [1412, 36] on link "Login" at bounding box center [1415, 30] width 59 height 38
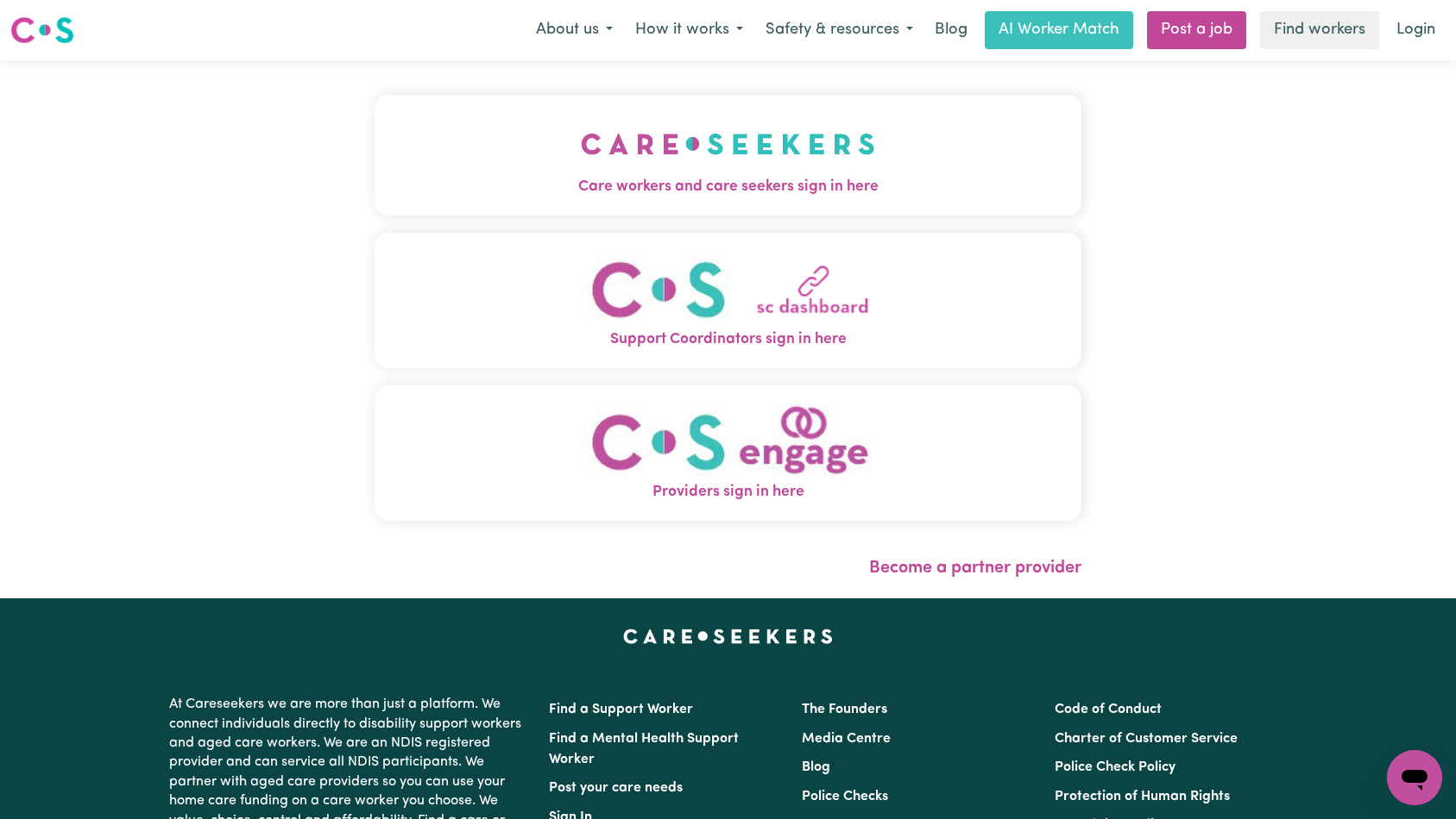
click at [374, 142] on button "Care workers and care seekers sign in here" at bounding box center [728, 155] width 708 height 120
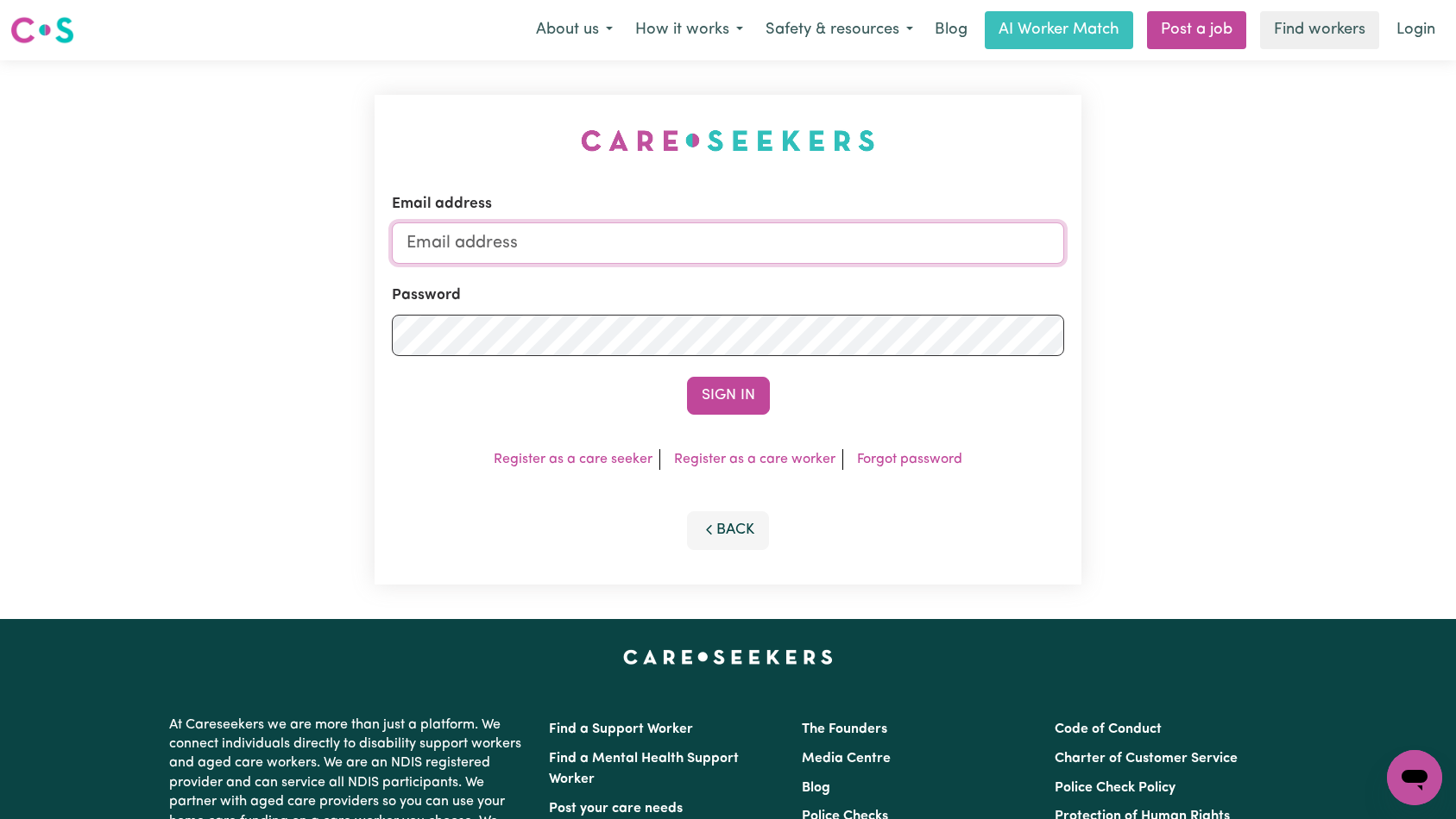
click at [768, 250] on input "Email address" at bounding box center [728, 243] width 674 height 42
type input "[EMAIL_ADDRESS][DOMAIN_NAME]"
click at [755, 392] on button "Sign In" at bounding box center [728, 395] width 83 height 38
